Goal: Task Accomplishment & Management: Use online tool/utility

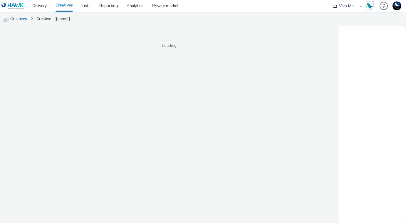
select select "b34ceae8-b405-47a5-9a73-edd6bbb83581"
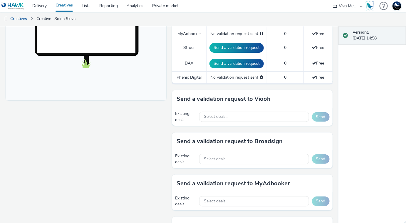
scroll to position [227, 0]
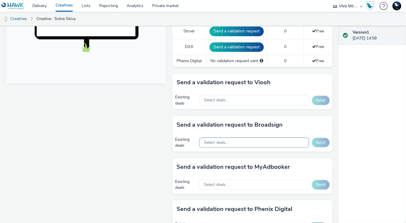
click at [228, 141] on span "Select deals..." at bounding box center [216, 142] width 24 height 5
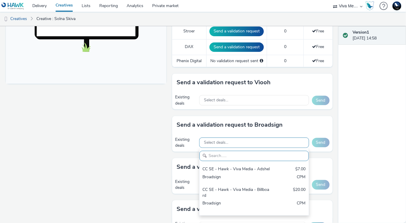
scroll to position [0, 0]
click at [275, 113] on div "Send a validation request to Viooh Existing deals Select deals... Send" at bounding box center [252, 94] width 161 height 42
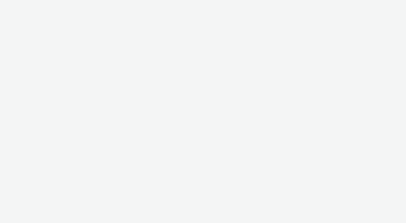
select select "b34ceae8-b405-47a5-9a73-edd6bbb83581"
select select "ea06b517-4720-4a42-ac0a-740ca62f4ef0"
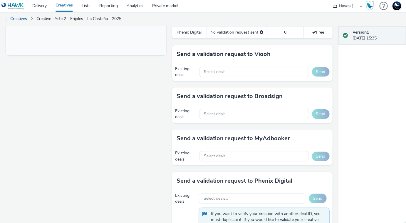
scroll to position [256, 0]
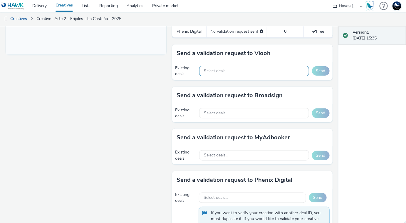
click at [232, 69] on div "Select deals..." at bounding box center [254, 71] width 110 height 10
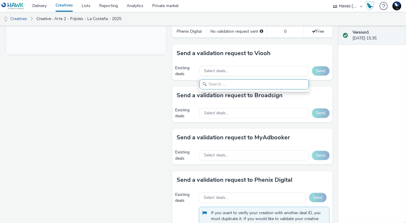
click at [227, 55] on h3 "Send a validation request to Viooh" at bounding box center [224, 53] width 94 height 9
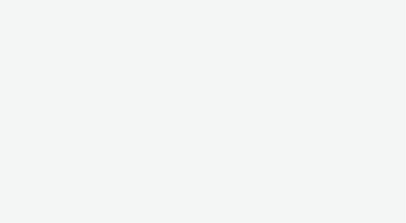
select select "ea06b517-4720-4a42-ac0a-740ca62f4ef0"
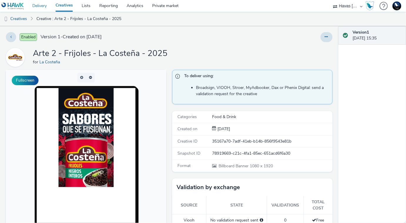
click at [41, 6] on link "Delivery" at bounding box center [39, 6] width 23 height 12
